Goal: Transaction & Acquisition: Obtain resource

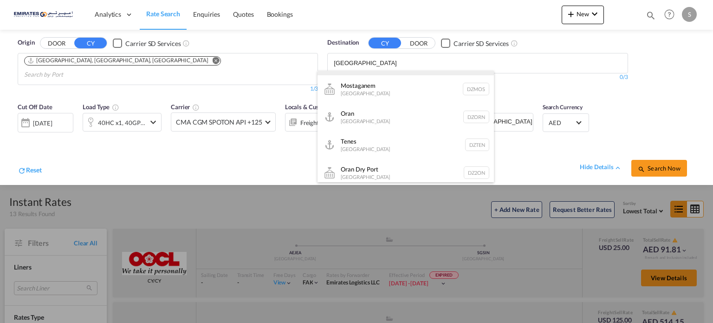
scroll to position [312, 0]
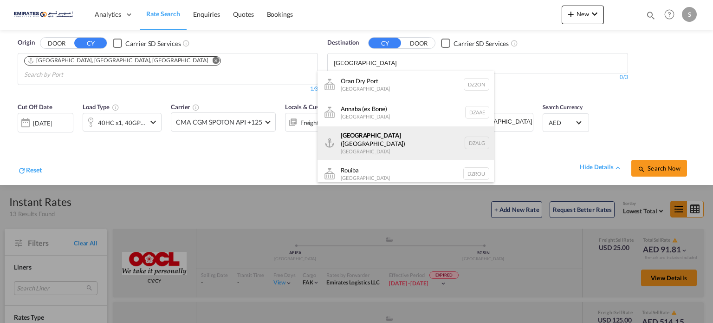
type input "[GEOGRAPHIC_DATA]"
click at [366, 147] on div "[GEOGRAPHIC_DATA] ([GEOGRAPHIC_DATA]) [GEOGRAPHIC_DATA] [GEOGRAPHIC_DATA]" at bounding box center [405, 142] width 176 height 33
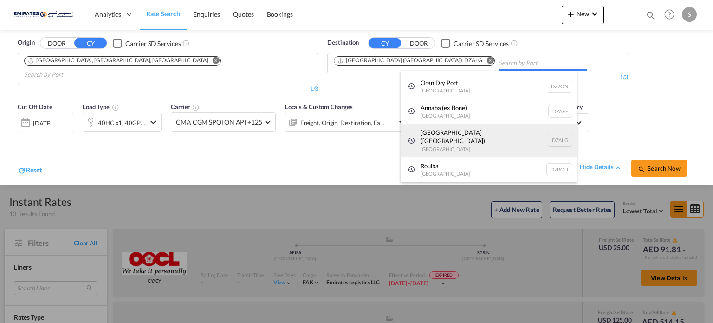
scroll to position [14, 0]
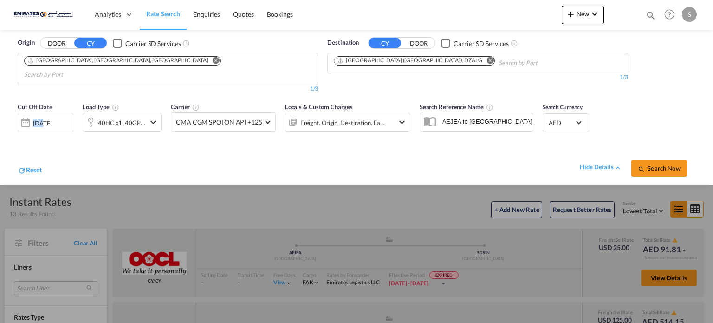
click at [38, 117] on div "[DATE]" at bounding box center [46, 122] width 56 height 19
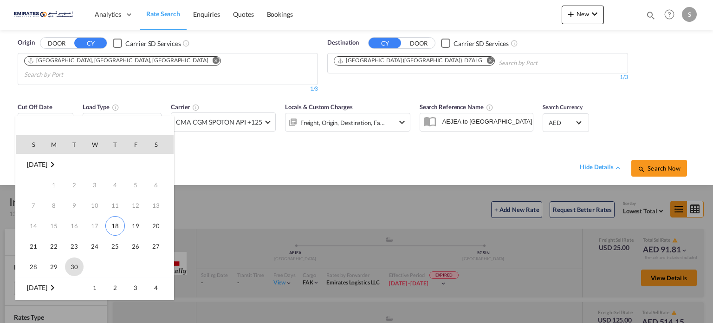
click at [71, 261] on span "30" at bounding box center [74, 266] width 19 height 19
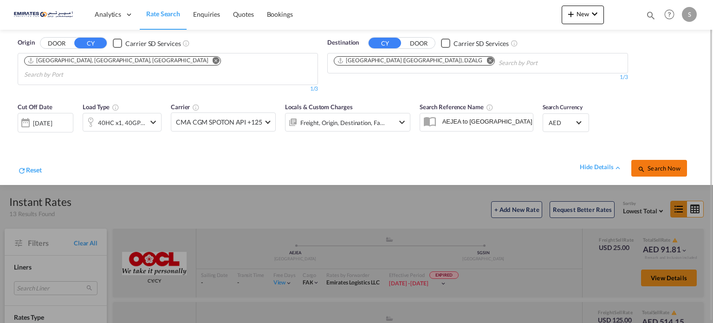
click at [661, 164] on span "Search Now" at bounding box center [659, 167] width 42 height 7
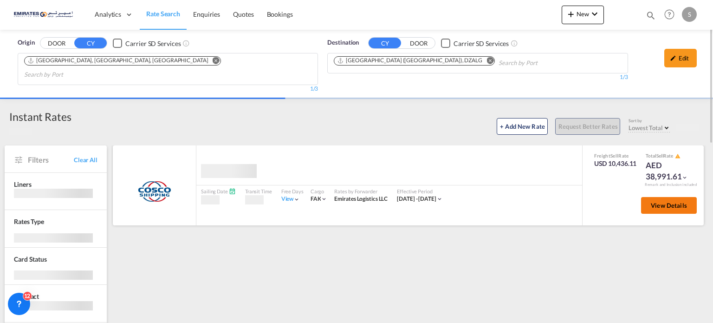
click at [663, 201] on span "View Details" at bounding box center [669, 204] width 36 height 7
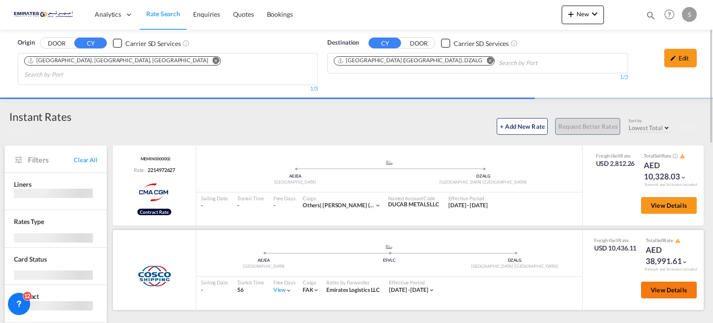
click at [653, 281] on button "View Details" at bounding box center [669, 289] width 56 height 17
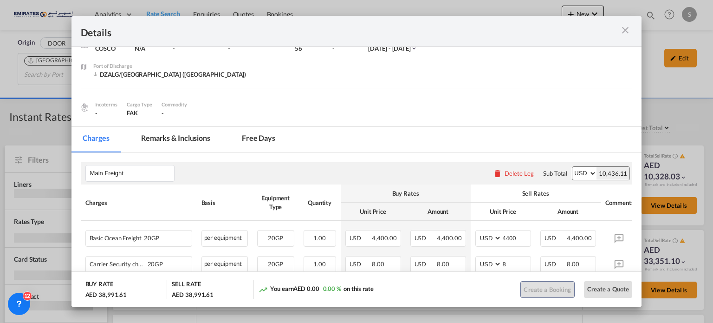
scroll to position [139, 0]
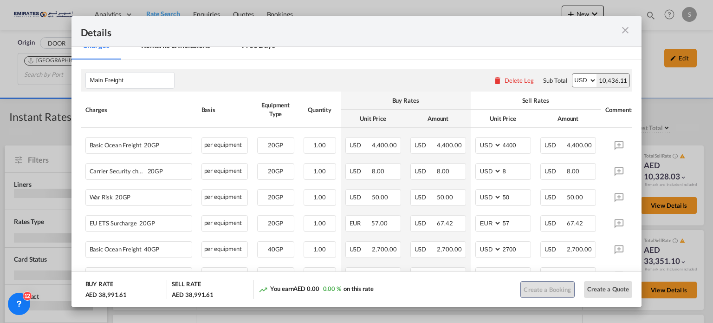
click at [622, 32] on md-icon "icon-close m-3 fg-AAA8AD cursor" at bounding box center [625, 30] width 11 height 11
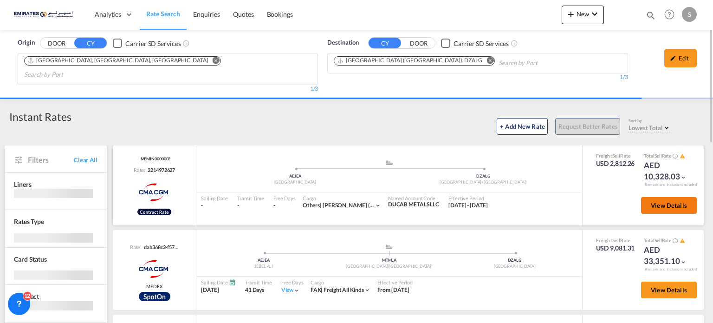
click at [651, 201] on span "View Details" at bounding box center [669, 204] width 36 height 7
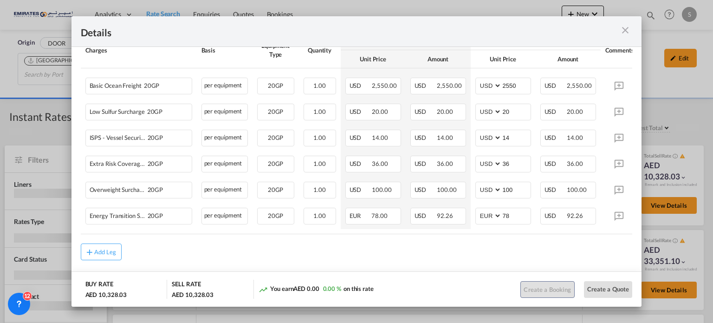
scroll to position [208, 0]
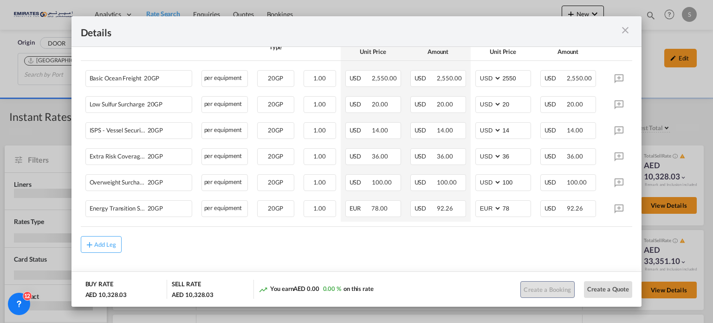
click at [625, 34] on md-icon "icon-close m-3 fg-AAA8AD cursor" at bounding box center [625, 30] width 11 height 11
